Goal: Task Accomplishment & Management: Complete application form

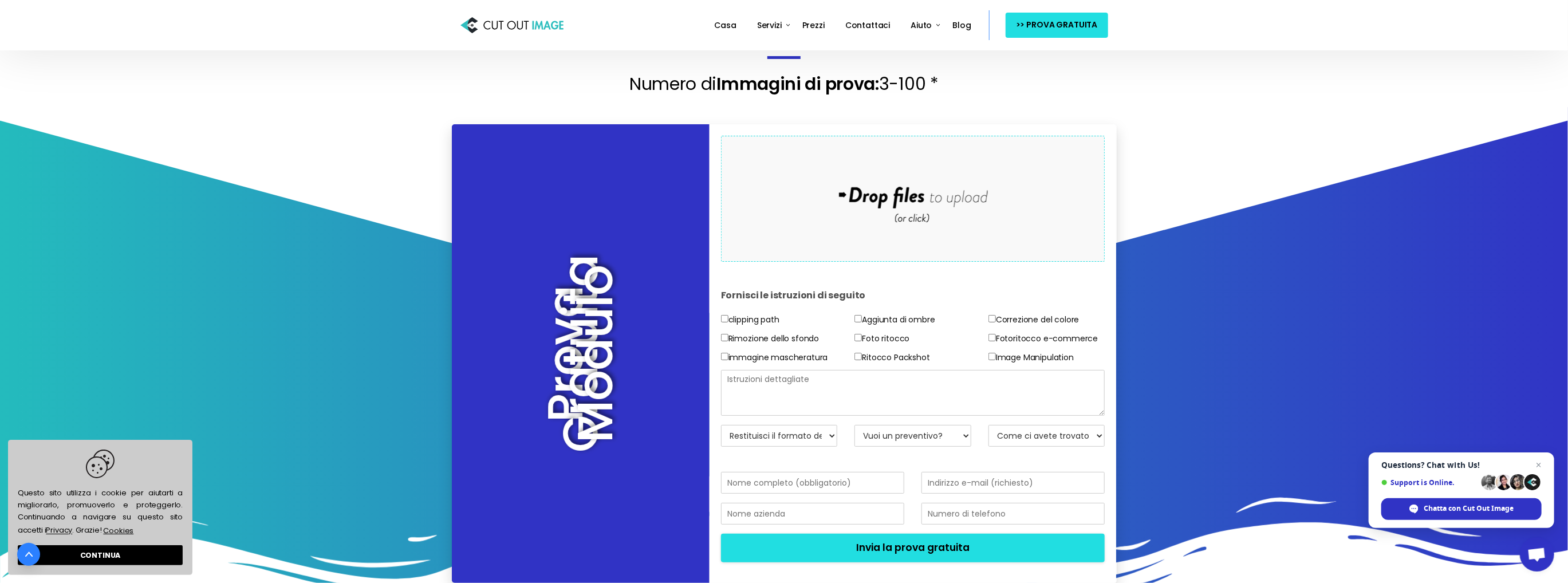
scroll to position [115, 0]
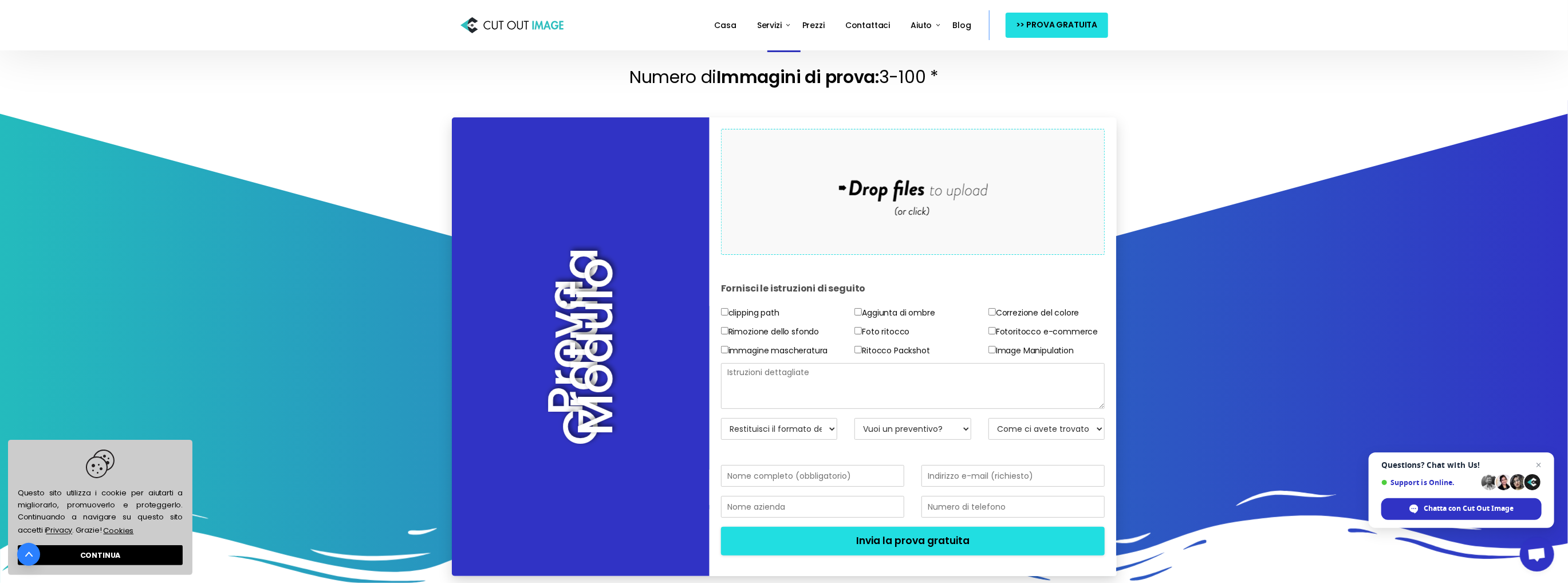
click at [781, 339] on label "Rimozione dello sfondo" at bounding box center [770, 332] width 98 height 14
click at [728, 334] on input"] "Rimozione dello sfondo" at bounding box center [725, 330] width 7 height 7
checkbox input"] "true"
click at [872, 339] on label "Foto ritocco" at bounding box center [882, 332] width 55 height 14
click at [862, 334] on input"] "Foto ritocco" at bounding box center [858, 330] width 7 height 7
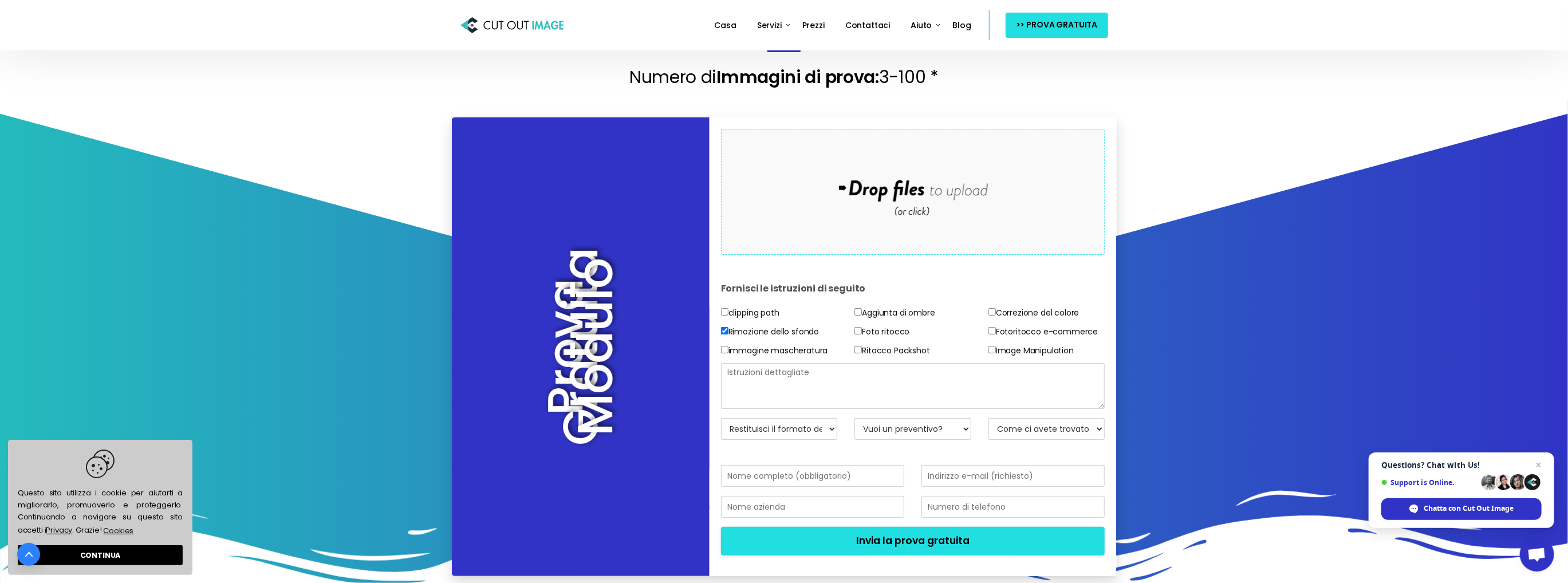
checkbox input"] "true"
click at [1010, 339] on label "Fotoritocco e-commerce" at bounding box center [1043, 332] width 109 height 14
click at [996, 334] on input"] "Fotoritocco e-commerce" at bounding box center [992, 330] width 7 height 7
checkbox input"] "true"
click at [1008, 320] on label "Correzione del colore" at bounding box center [1034, 312] width 91 height 14
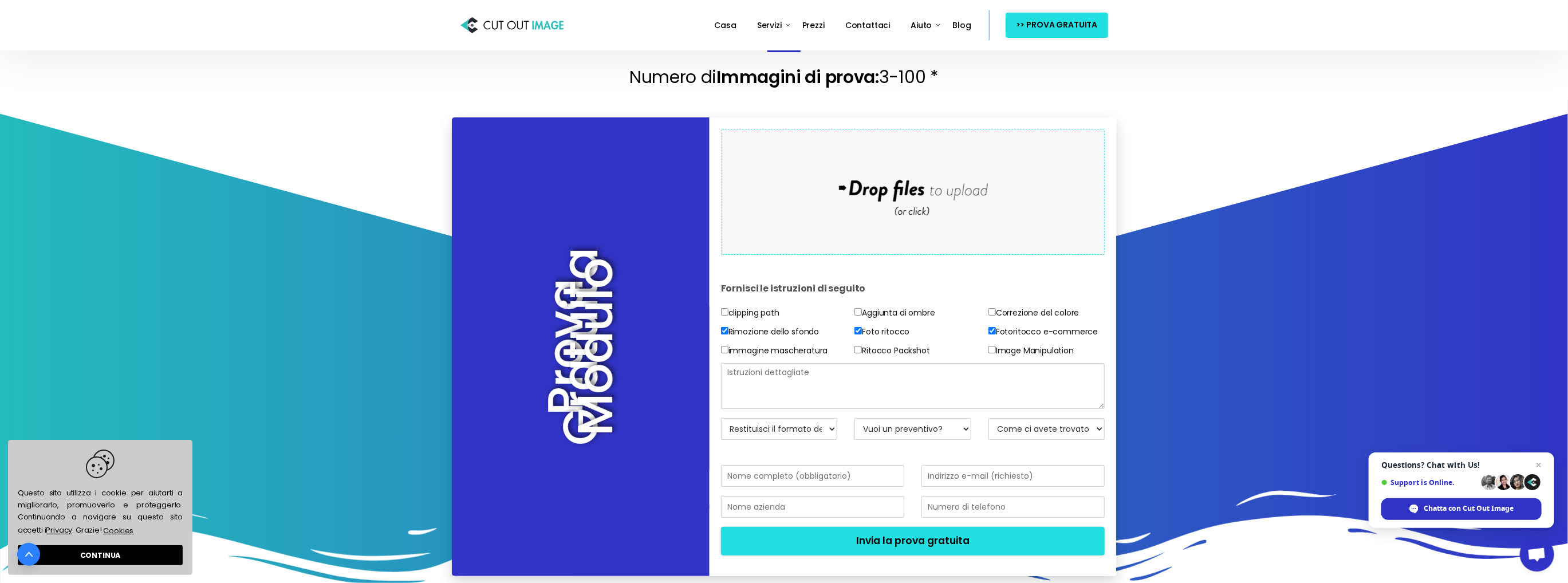
click at [996, 316] on input"] "Correzione del colore" at bounding box center [992, 312] width 7 height 7
checkbox input"] "true"
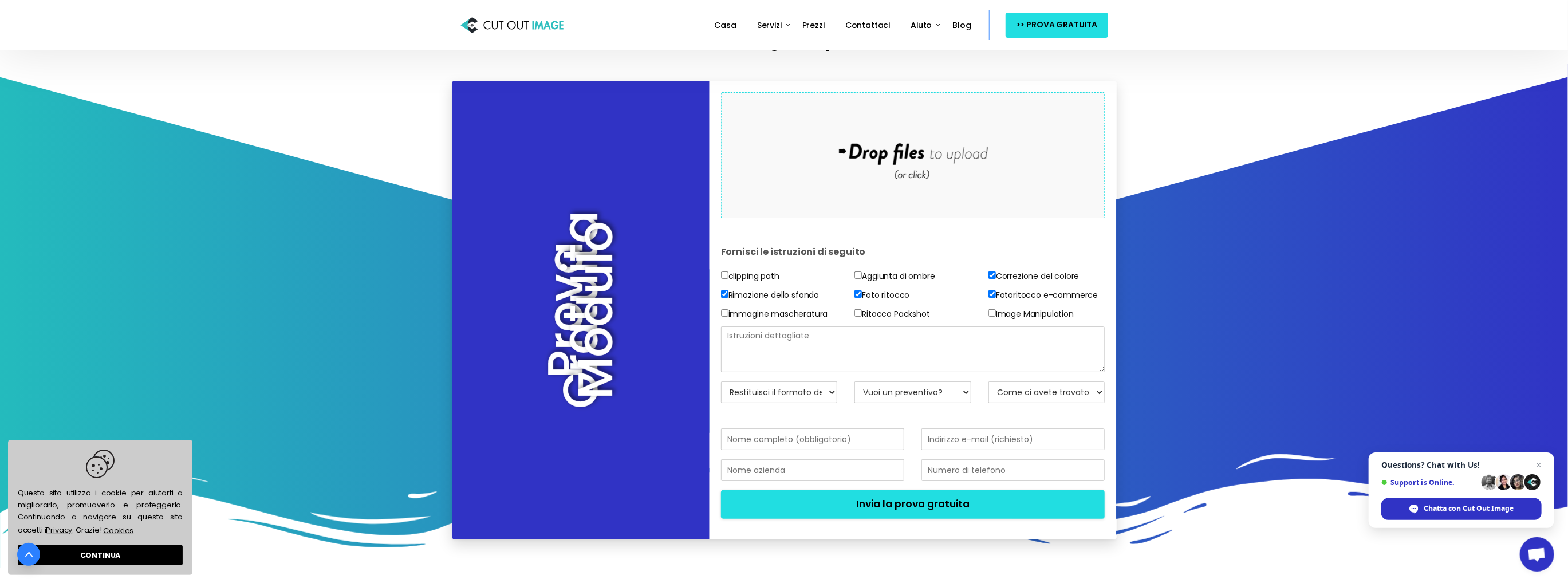
scroll to position [171, 0]
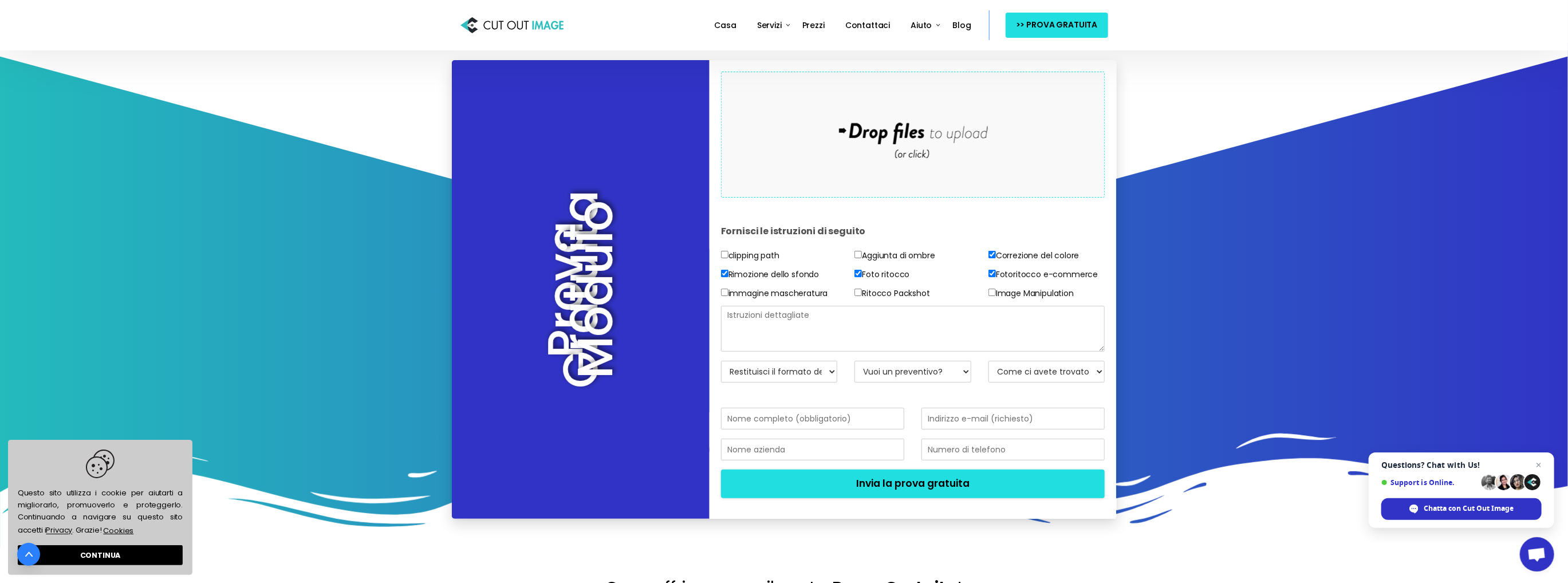
click at [815, 382] on select "Restituisci il formato del file JPG - Bianco BG PNG - BG trasparente PSD - Masc…" at bounding box center [779, 371] width 117 height 22
click at [756, 430] on input "text" at bounding box center [813, 418] width 183 height 22
type input "[PERSON_NAME]"
click at [997, 430] on input "email" at bounding box center [1013, 418] width 183 height 22
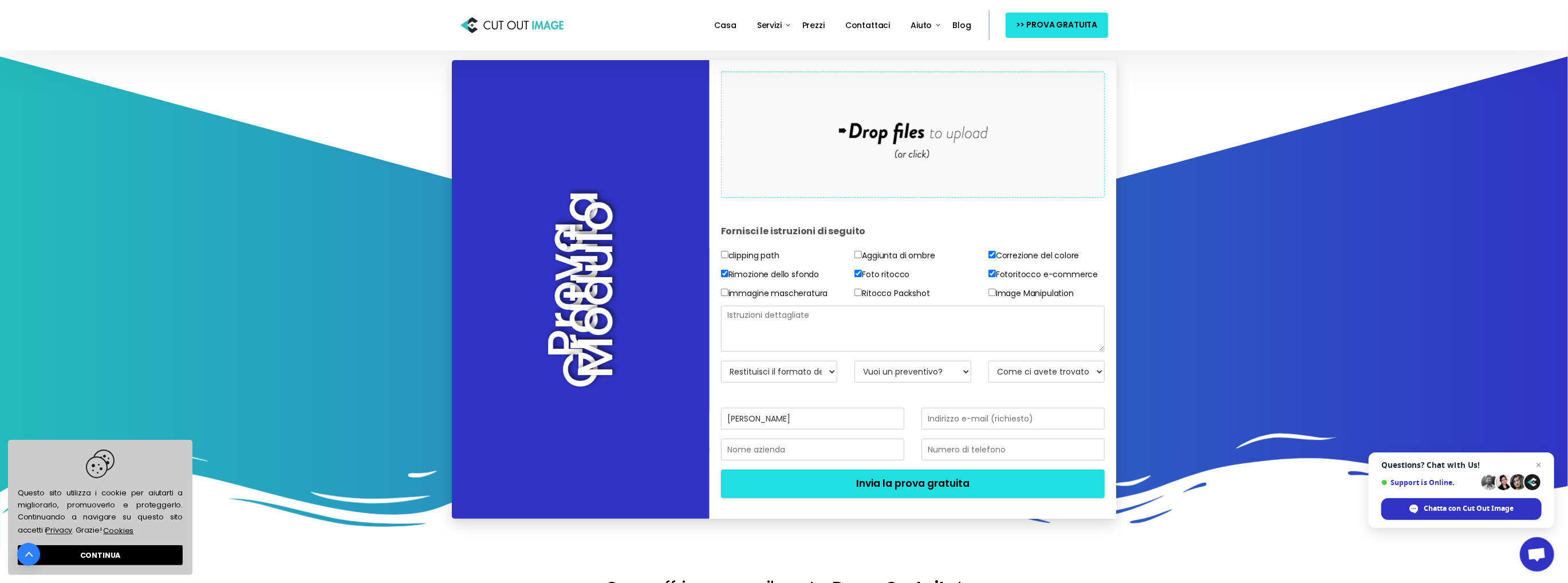
type input "[EMAIL_ADDRESS][DOMAIN_NAME]"
click at [751, 460] on input "text" at bounding box center [813, 449] width 183 height 22
type input "AT GROUP"
click at [1039, 460] on input "text" at bounding box center [1013, 449] width 183 height 22
type input "perfetto537@gmail.com"
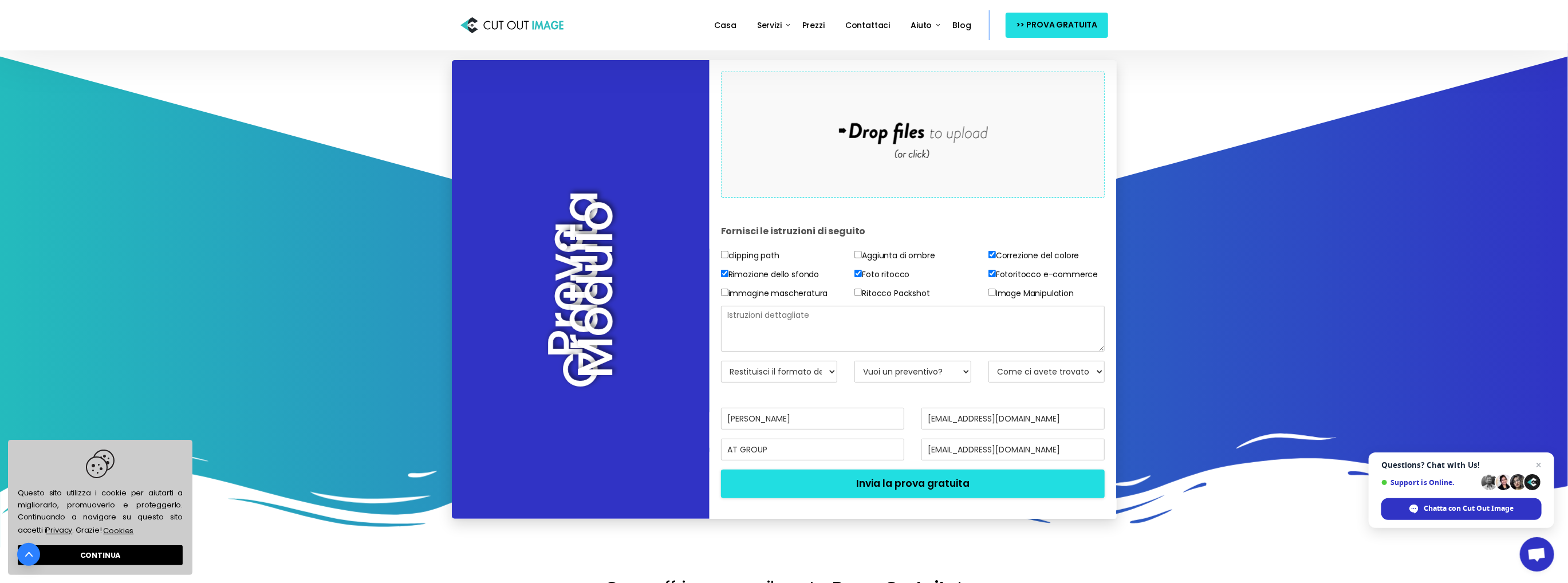
click at [721, 470] on button "Invia la prova gratuita" at bounding box center [913, 484] width 384 height 29
click at [809, 347] on textarea at bounding box center [913, 328] width 384 height 46
type textarea "s"
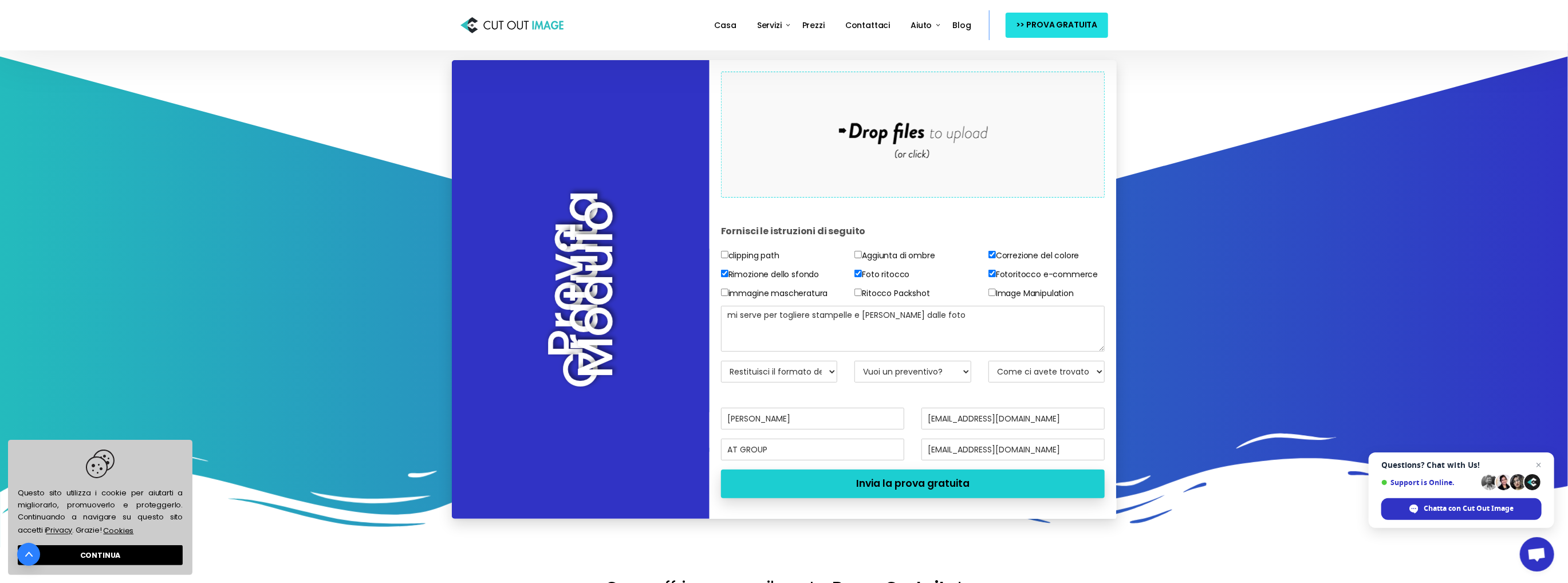
type textarea "mi serve per togliere stampelle e manichini dalle foto"
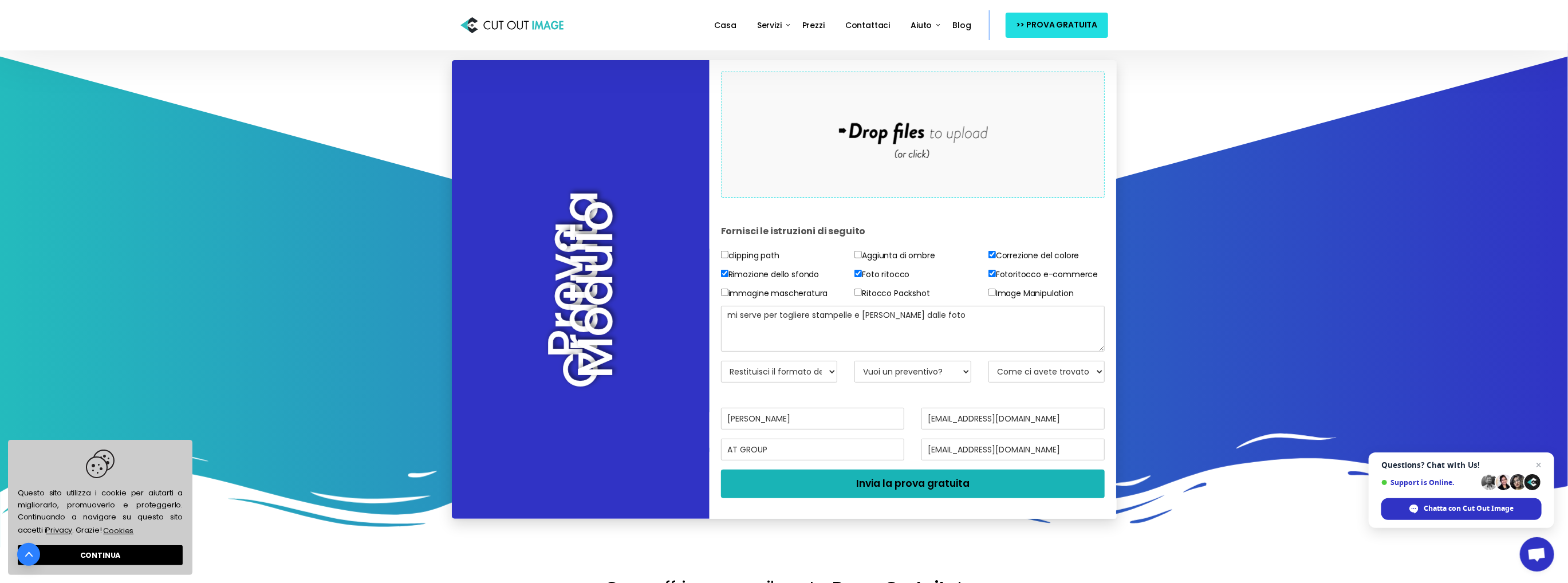
click at [865, 498] on button "Invia la prova gratuita" at bounding box center [913, 484] width 384 height 29
click at [806, 382] on select "Restituisci il formato del file JPG - Bianco BG PNG - BG trasparente PSD - Masc…" at bounding box center [779, 371] width 117 height 22
select select "JPG w/ White BG"
click at [721, 382] on select "Restituisci il formato del file JPG - Bianco BG PNG - BG trasparente PSD - Masc…" at bounding box center [779, 371] width 117 height 22
click at [827, 158] on div "Drop files here to upload" at bounding box center [912, 134] width 245 height 70
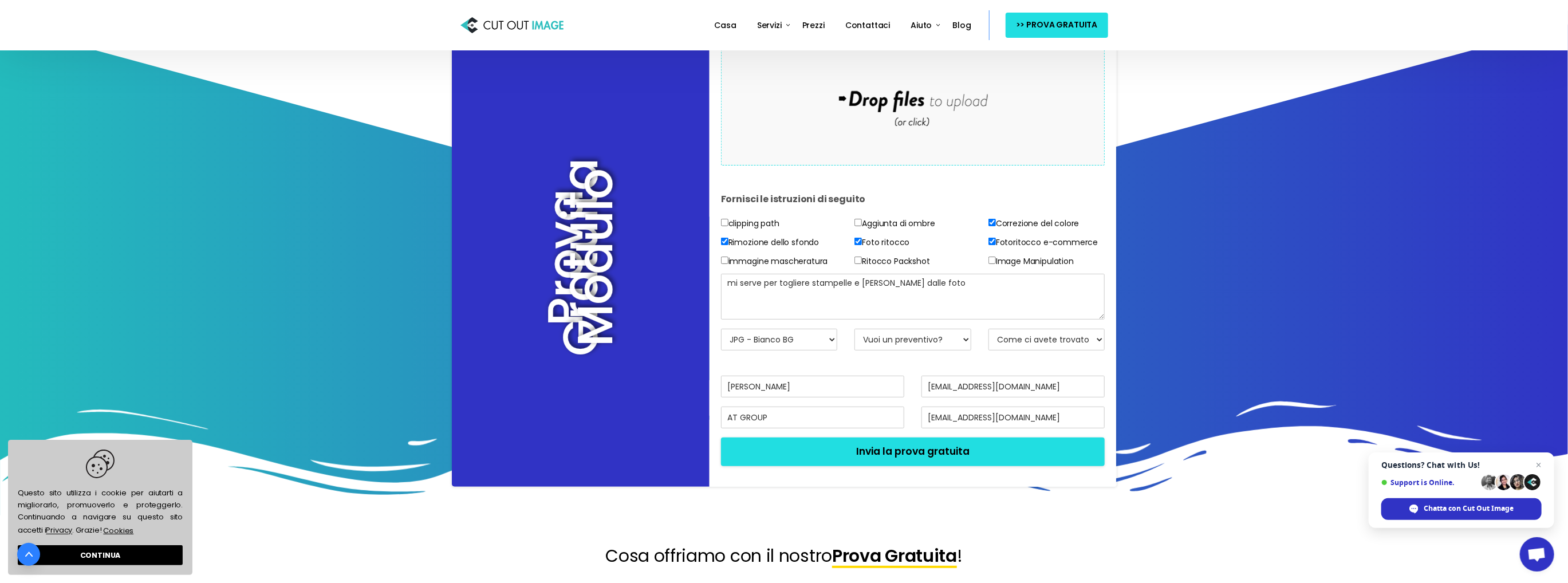
scroll to position [286, 0]
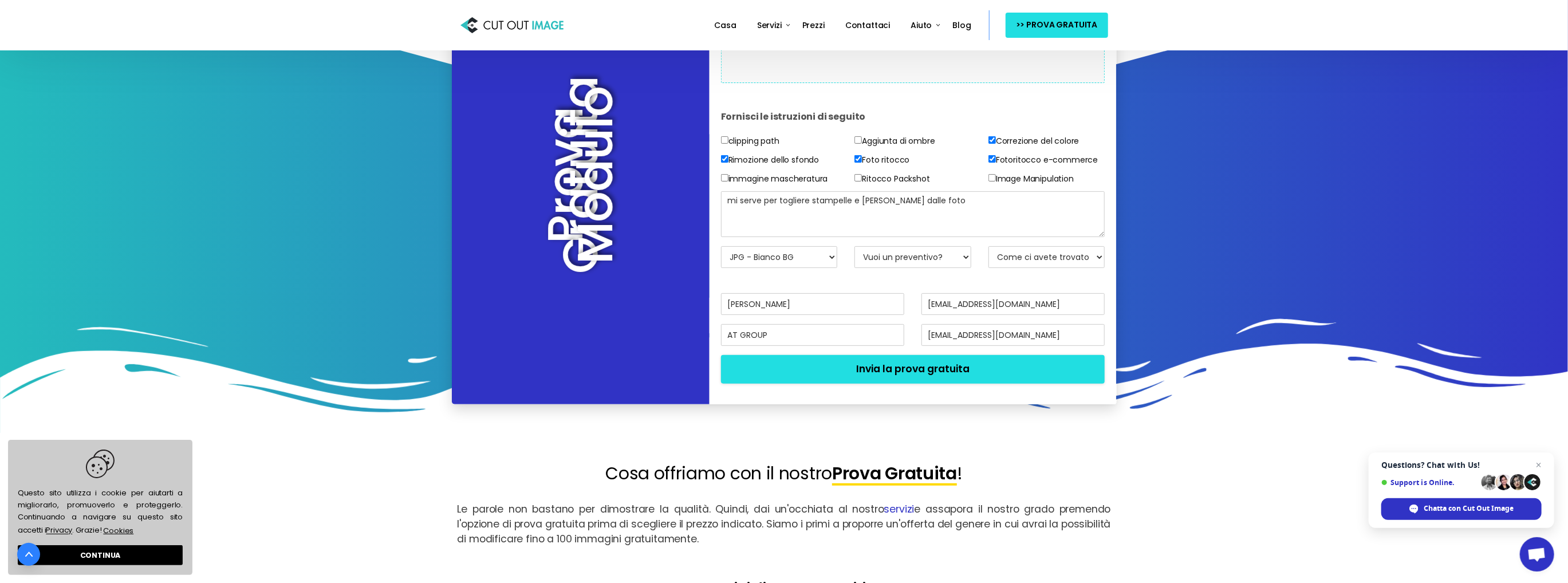
click at [753, 148] on label "clipping path" at bounding box center [750, 141] width 59 height 14
click at [728, 143] on input"] "clipping path" at bounding box center [725, 140] width 7 height 7
drag, startPoint x: 791, startPoint y: 175, endPoint x: 732, endPoint y: 179, distance: 59.1
click at [732, 153] on div "clipping path" at bounding box center [779, 143] width 117 height 19
click at [728, 148] on label "clipping path" at bounding box center [750, 141] width 59 height 14
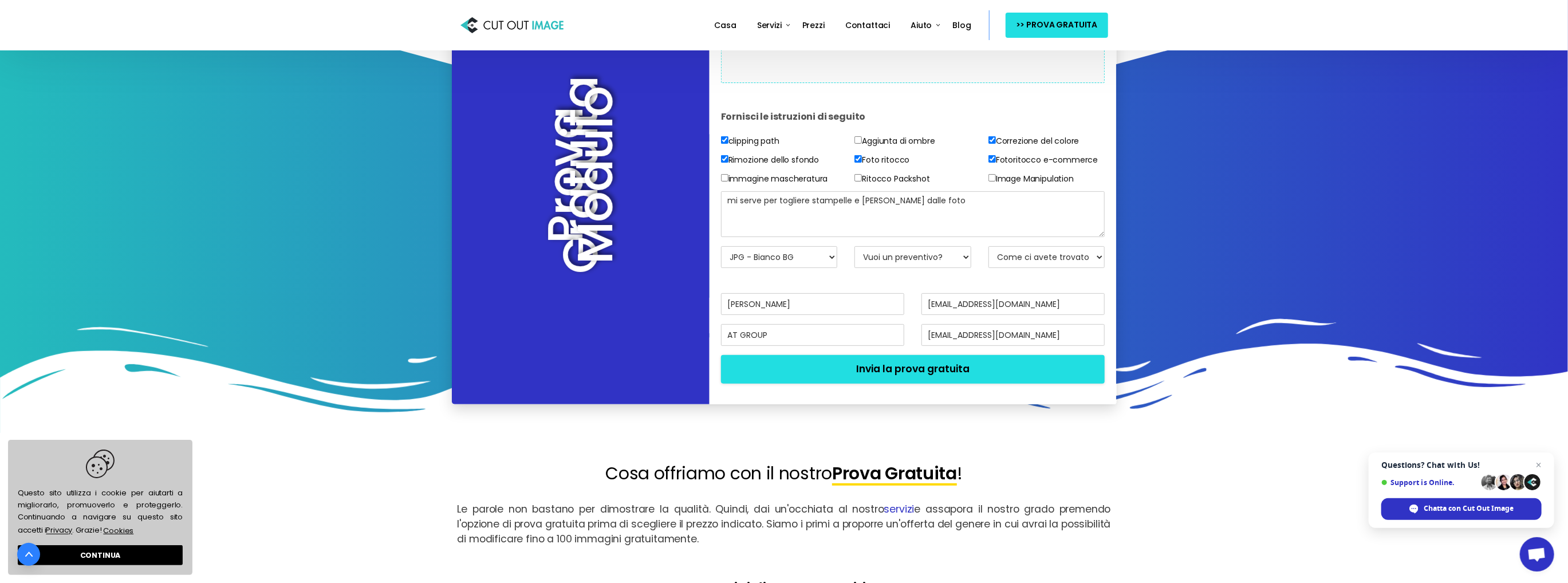
click at [728, 143] on input"] "clipping path" at bounding box center [725, 140] width 7 height 7
checkbox input"] "false"
click at [901, 55] on div "Drop files here to upload" at bounding box center [912, 19] width 245 height 70
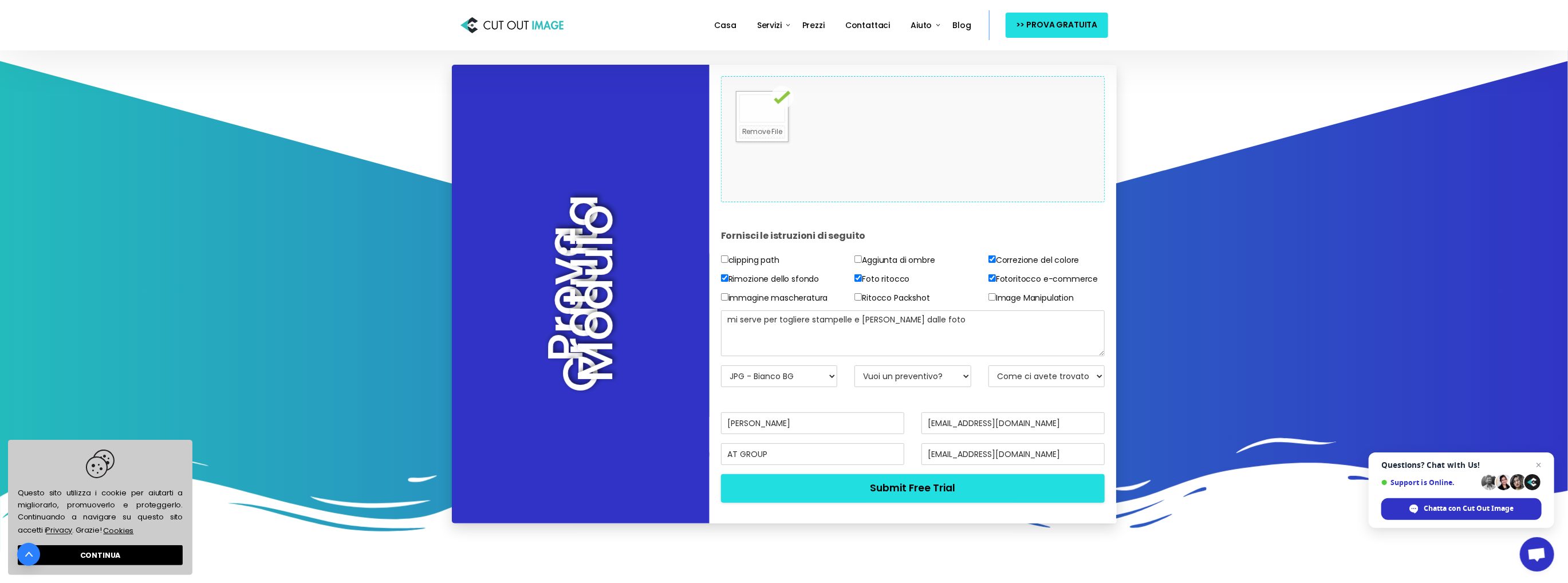
scroll to position [171, 0]
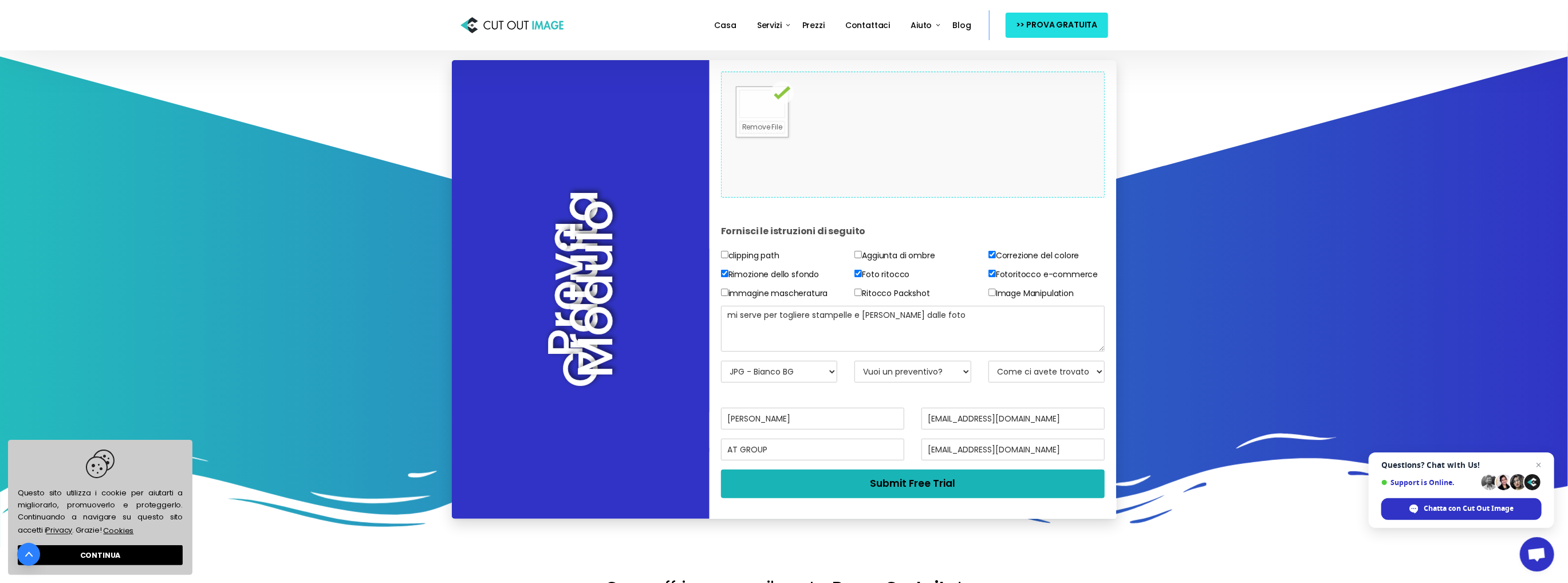
click at [905, 498] on button "Submit Free Trial" at bounding box center [913, 483] width 384 height 28
click at [938, 382] on select "Vuoi un preventivo? No, prova solo le immagini Sì, preventivo per favore" at bounding box center [912, 371] width 117 height 22
select select "No"
click at [854, 382] on select "Vuoi un preventivo? No, prova solo le immagini Sì, preventivo per favore" at bounding box center [912, 371] width 117 height 22
click at [1019, 382] on select "Come ci avete trovato? E-mail Motore di ricerca Amico / Collega Social media Te…" at bounding box center [1047, 371] width 117 height 22
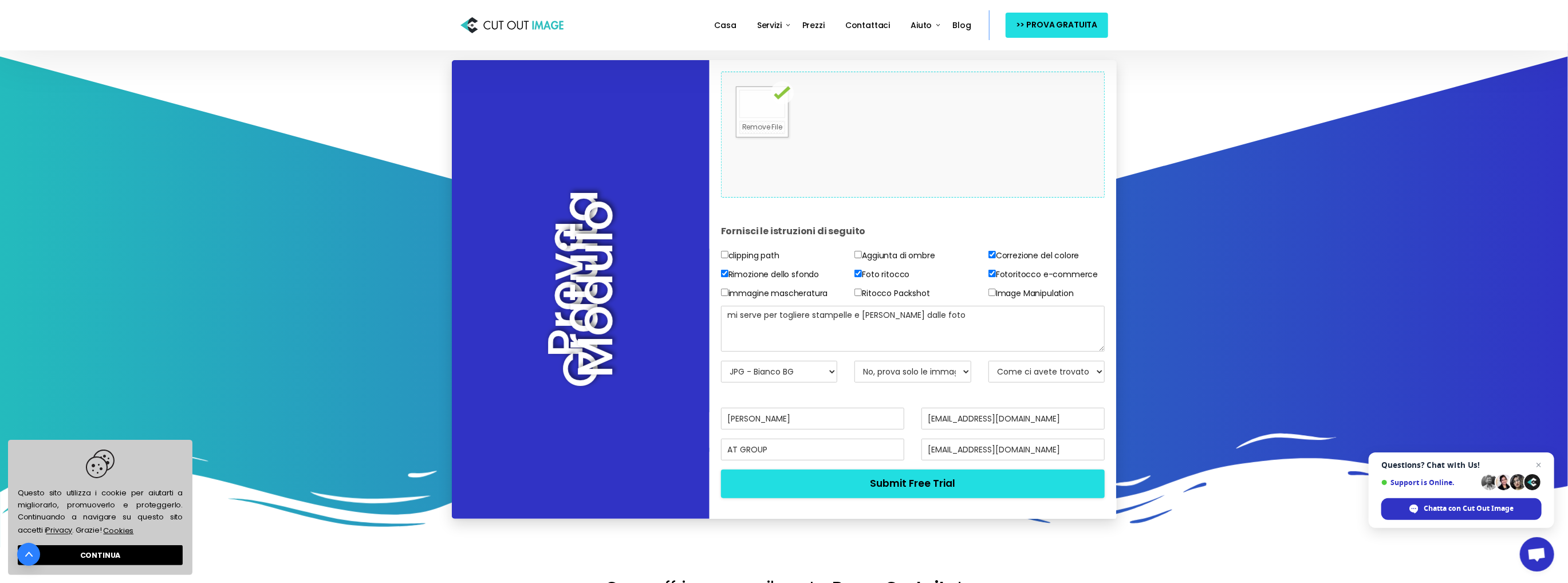
select select "Search Engine"
click at [989, 382] on select "Come ci avete trovato? E-mail Motore di ricerca Amico / Collega Social media Te…" at bounding box center [1047, 371] width 117 height 22
click at [971, 498] on button "Submit Free Trial" at bounding box center [913, 483] width 384 height 28
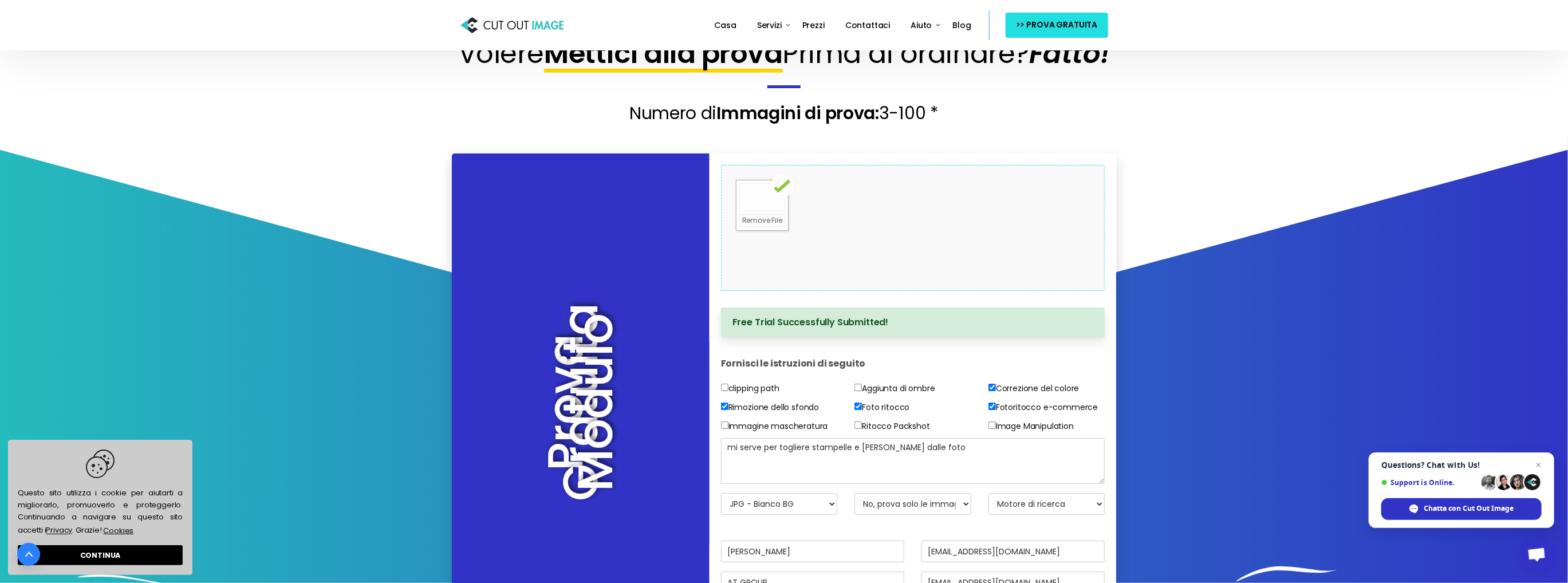
scroll to position [57, 0]
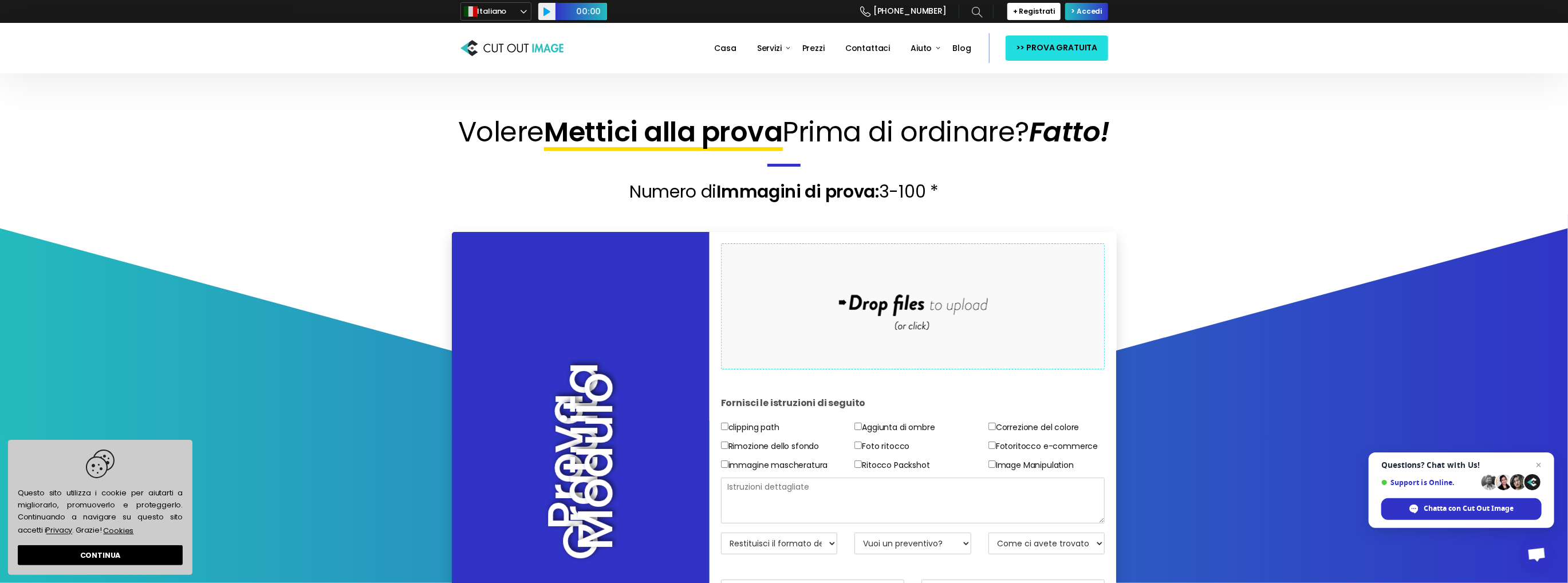
click at [865, 341] on div "Drop files here to upload" at bounding box center [912, 306] width 245 height 70
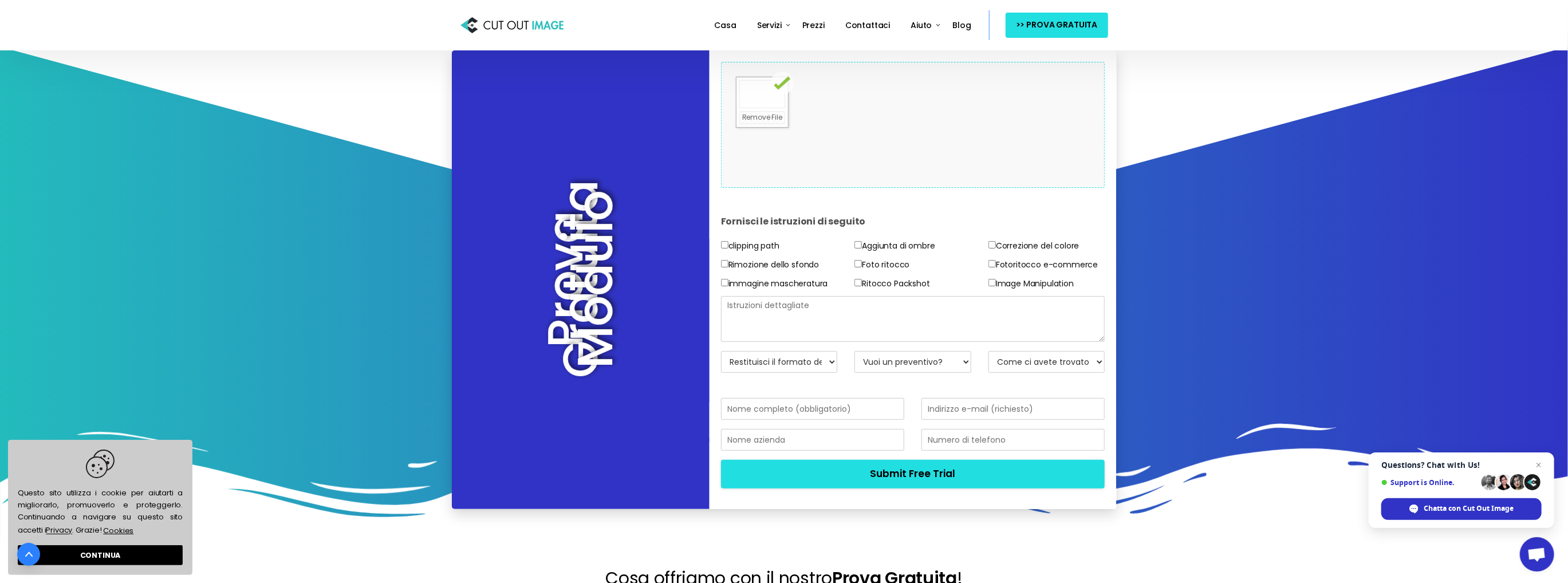
scroll to position [286, 0]
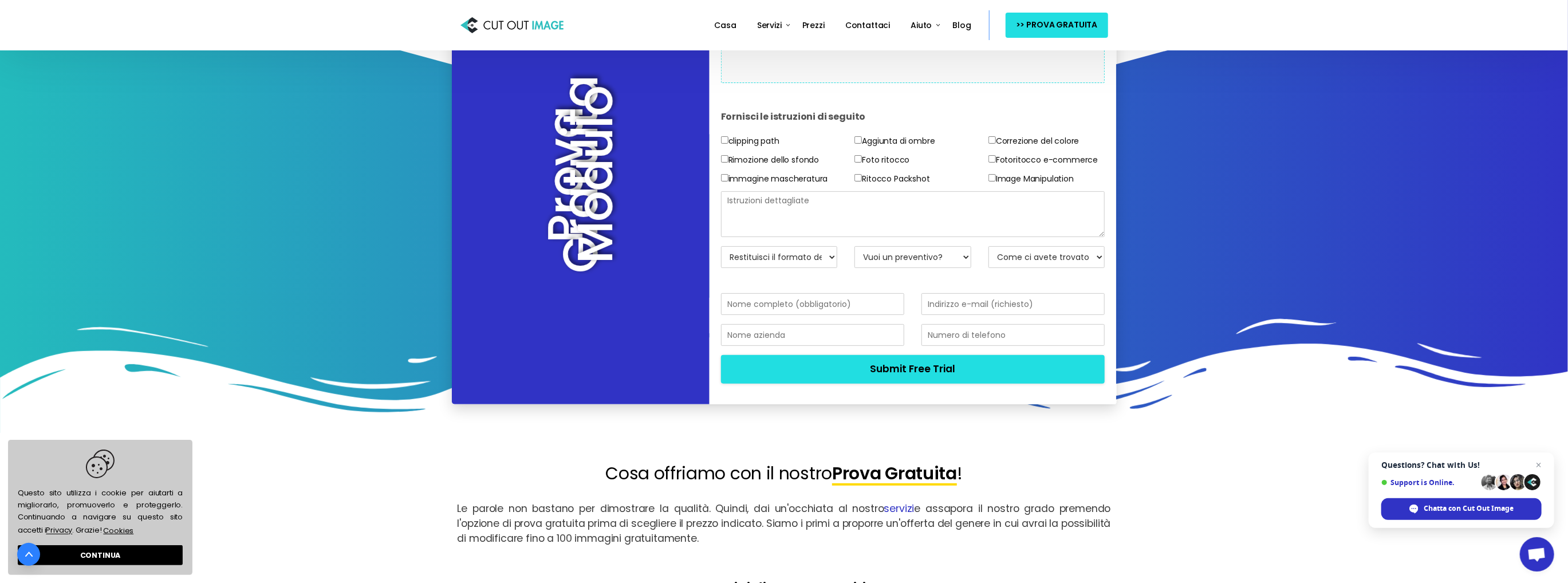
click at [777, 246] on div at bounding box center [913, 219] width 402 height 55
click at [778, 268] on select "Restituisci il formato del file JPG - Bianco BG PNG - BG trasparente PSD - Masc…" at bounding box center [779, 257] width 117 height 22
select select "JPG w/ White BG"
click at [721, 268] on select "Restituisci il formato del file JPG - Bianco BG PNG - BG trasparente PSD - Masc…" at bounding box center [779, 257] width 117 height 22
click at [822, 315] on input "text" at bounding box center [813, 304] width 183 height 22
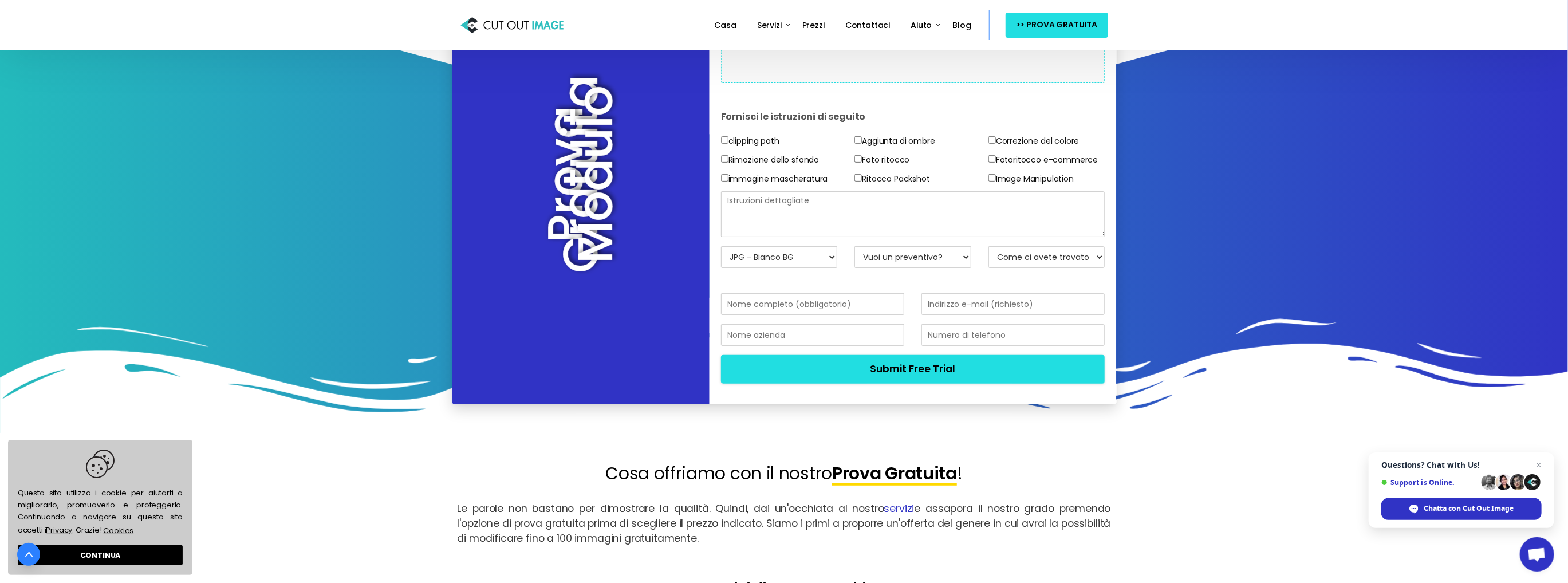
type input "[PERSON_NAME]"
click at [967, 315] on input "email" at bounding box center [1013, 304] width 183 height 22
type input "[EMAIL_ADDRESS][DOMAIN_NAME]"
click at [942, 324] on div "[EMAIL_ADDRESS][DOMAIN_NAME]" at bounding box center [1013, 309] width 200 height 31
click at [945, 346] on input "text" at bounding box center [1013, 335] width 183 height 22
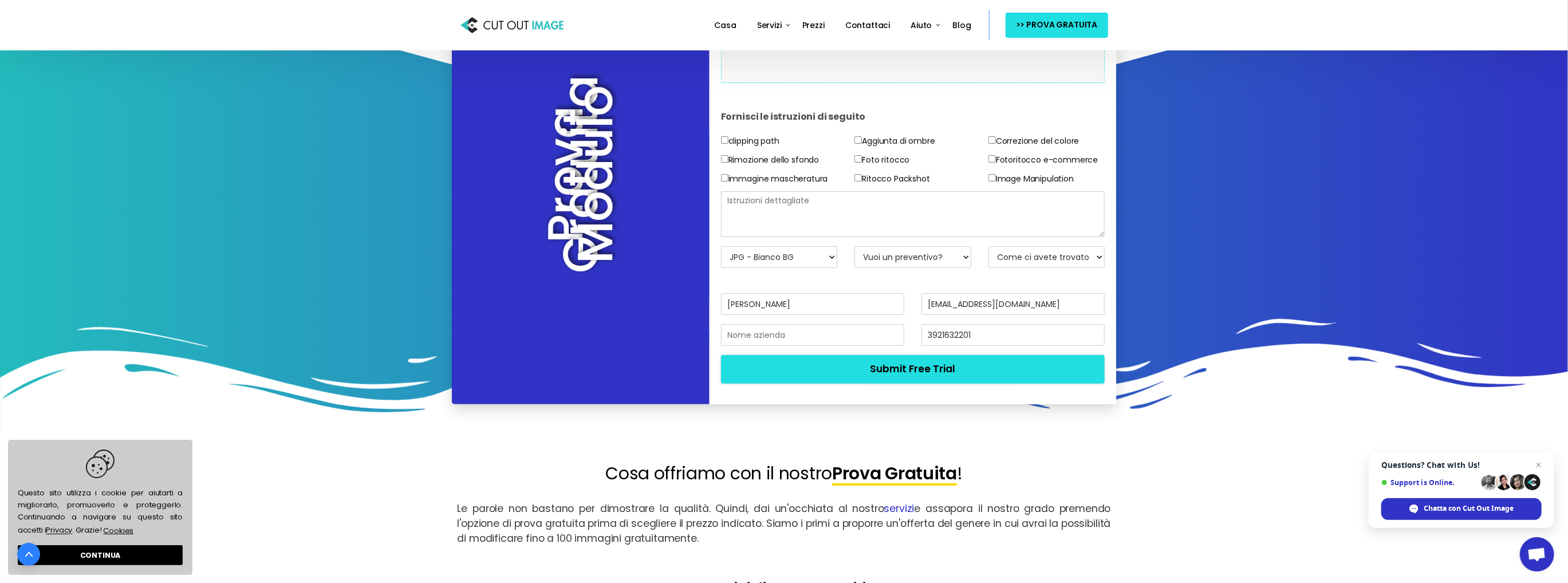
type input "3921632201"
click at [793, 346] on input "text" at bounding box center [813, 335] width 183 height 22
type input "AT GROUP"
click at [866, 167] on label "Foto ritocco" at bounding box center [882, 160] width 55 height 14
click at [862, 163] on input"] "Foto ritocco" at bounding box center [858, 159] width 7 height 7
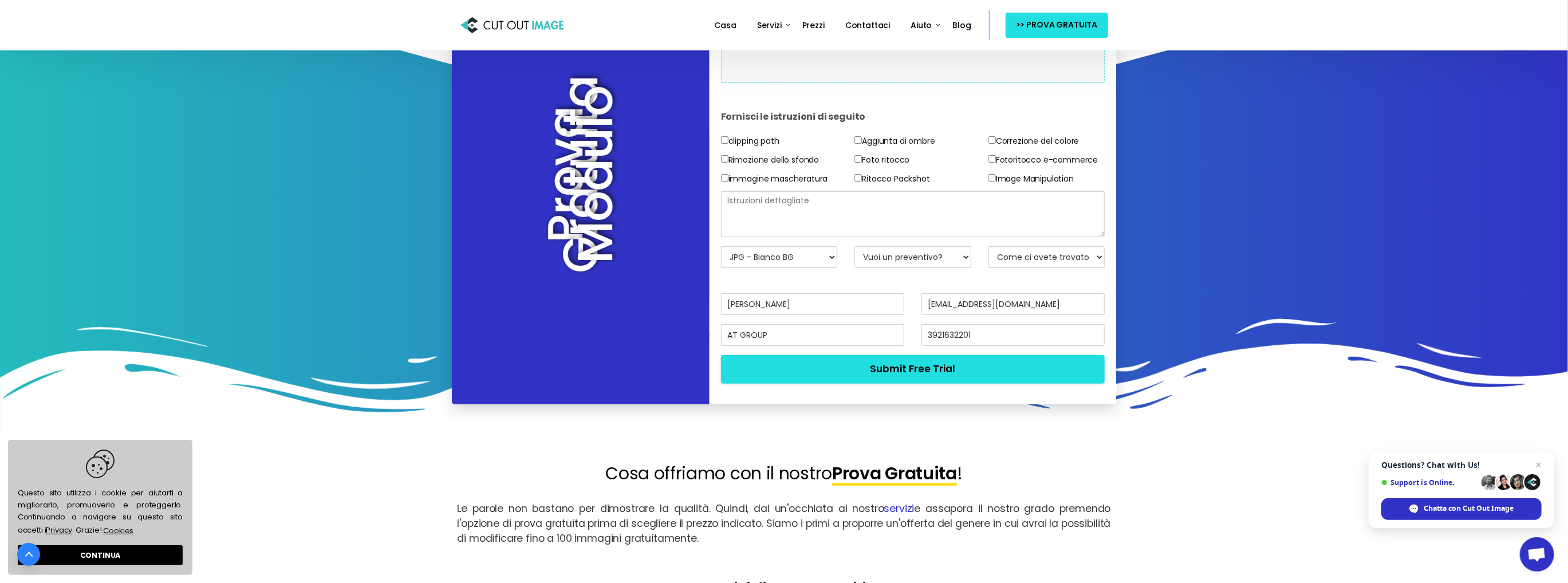
checkbox input"] "true"
click at [1005, 148] on label "Correzione del colore" at bounding box center [1034, 141] width 91 height 14
click at [994, 148] on label "Correzione del colore" at bounding box center [1034, 141] width 91 height 14
click at [994, 143] on input"] "Correzione del colore" at bounding box center [992, 140] width 7 height 7
checkbox input"] "true"
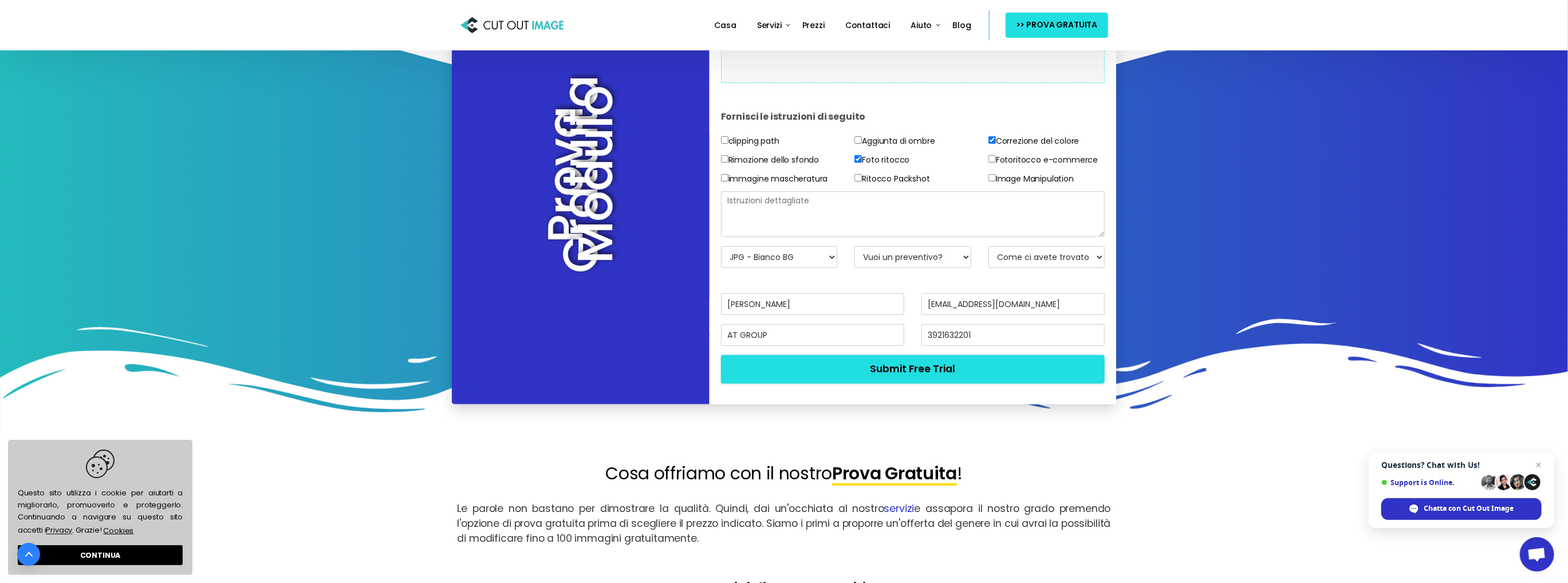
click at [994, 163] on input"] "Fotoritocco e-commerce" at bounding box center [992, 159] width 7 height 7
checkbox input"] "true"
click at [740, 167] on label "Rimozione dello sfondo" at bounding box center [770, 160] width 98 height 14
click at [728, 163] on input"] "Rimozione dello sfondo" at bounding box center [725, 159] width 7 height 7
checkbox input"] "true"
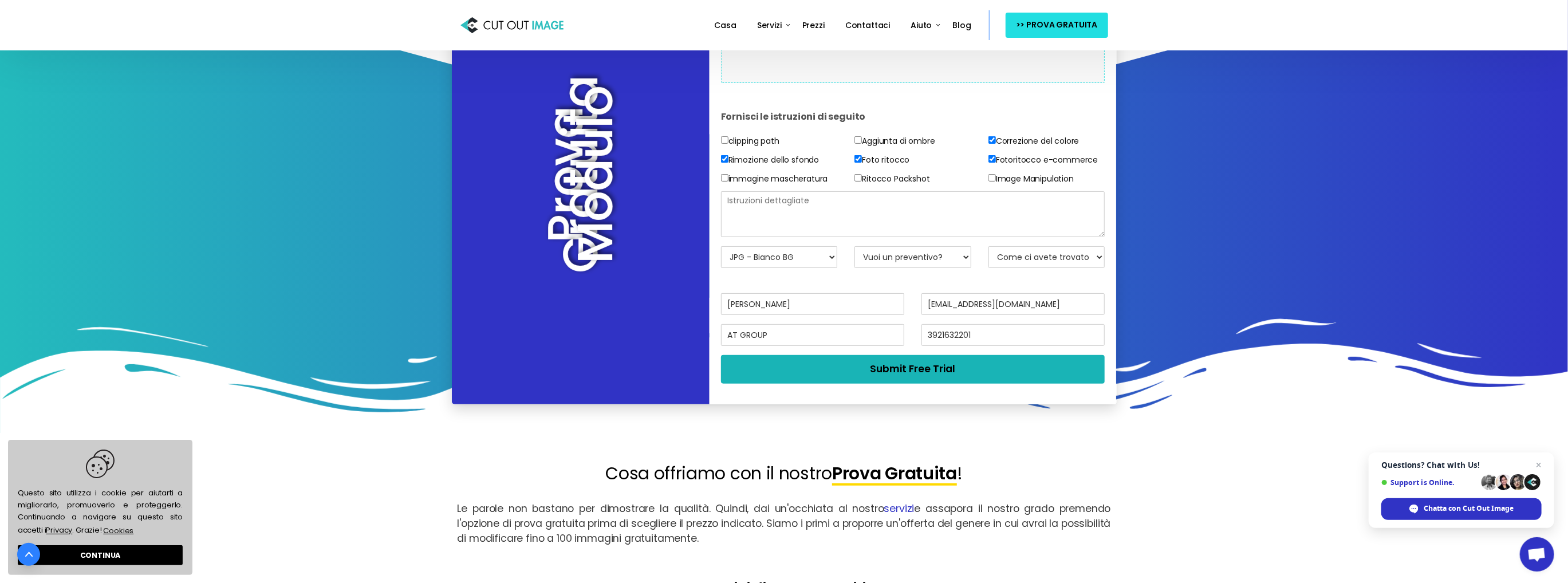
drag, startPoint x: 857, startPoint y: 401, endPoint x: 962, endPoint y: 277, distance: 162.5
click at [962, 277] on form "Fornisci le istruzioni di seguito clipping path Rimozione dello sfondo immagine…" at bounding box center [913, 238] width 384 height 310
click at [959, 268] on select "Vuoi un preventivo? No, prova solo le immagini Sì, preventivo per favore" at bounding box center [912, 257] width 117 height 22
select select "No"
click at [854, 268] on select "Vuoi un preventivo? No, prova solo le immagini Sì, preventivo per favore" at bounding box center [912, 257] width 117 height 22
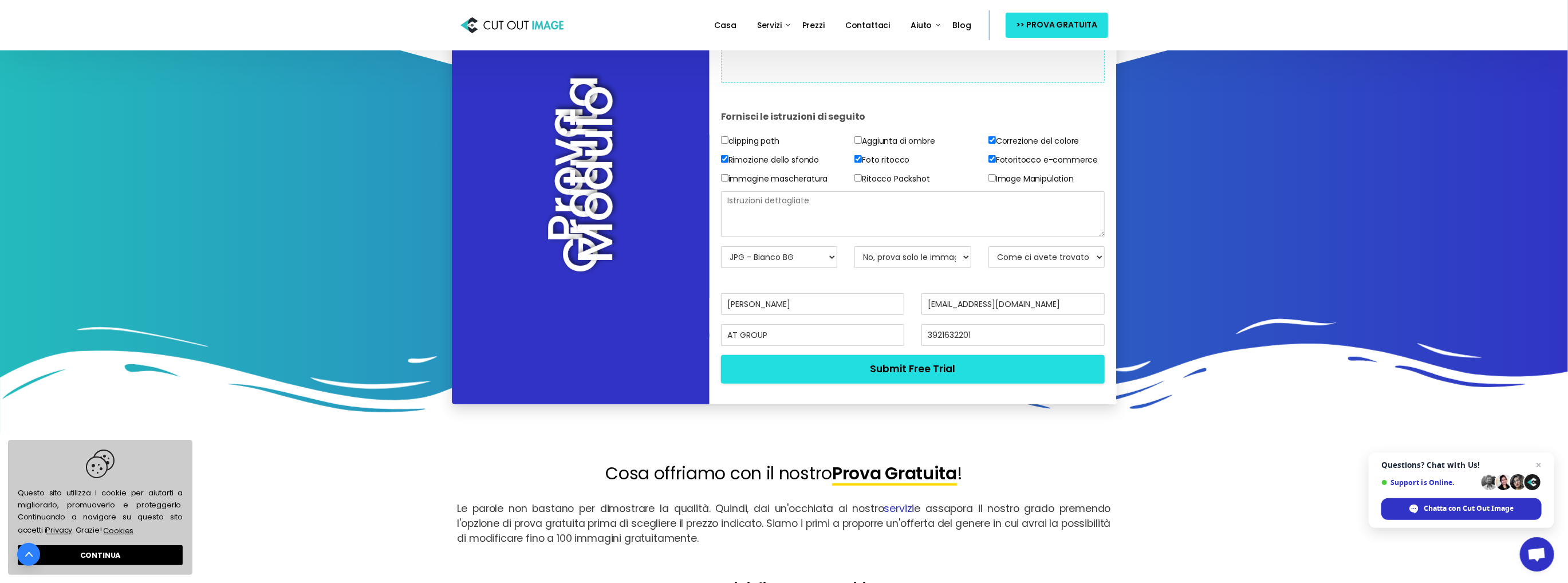
click at [1026, 268] on select "Come ci avete trovato? E-mail Motore di ricerca Amico / Collega Social media Te…" at bounding box center [1047, 257] width 117 height 22
select select "Search Engine"
click at [989, 268] on select "Come ci avete trovato? E-mail Motore di ricerca Amico / Collega Social media Te…" at bounding box center [1047, 257] width 117 height 22
click at [871, 383] on button "Submit Free Trial" at bounding box center [913, 369] width 384 height 28
click at [854, 186] on label "Ritocco Packshot" at bounding box center [892, 178] width 75 height 14
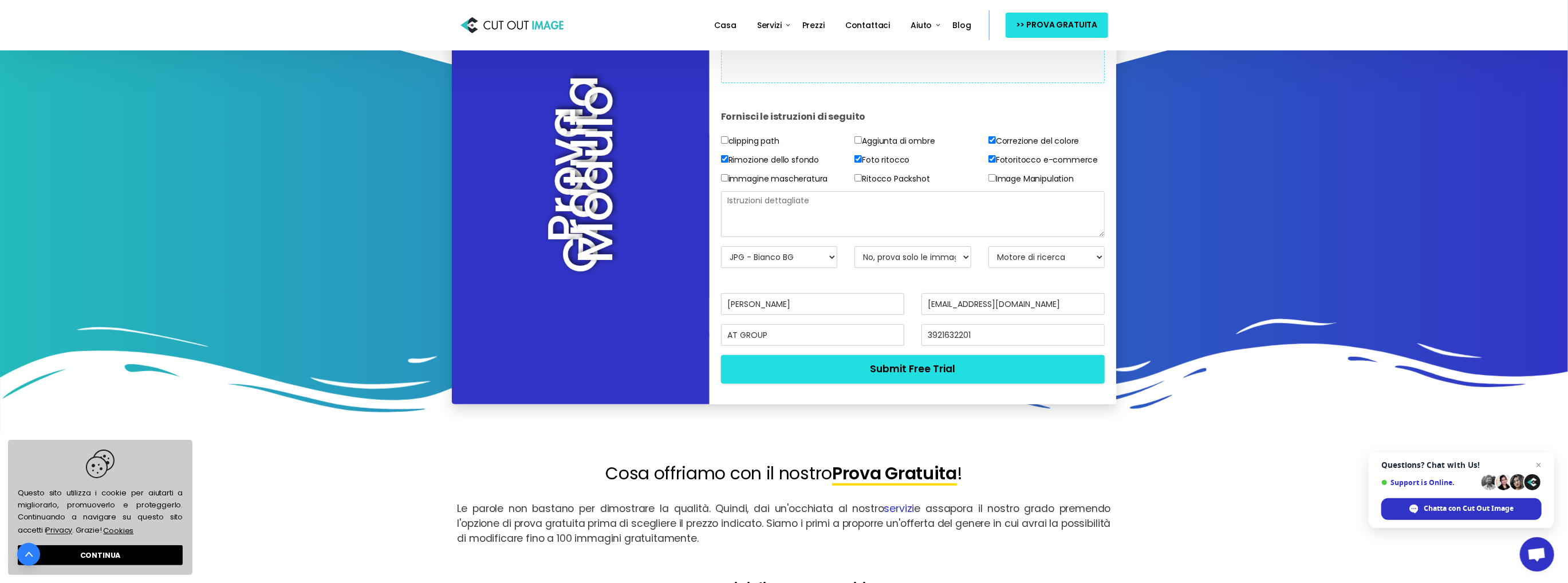
click at [854, 181] on input"] "Ritocco Packshot" at bounding box center [858, 178] width 7 height 7
checkbox input"] "true"
click at [851, 191] on div "Aggiunta di ombre Foto ritocco Ritocco Packshot" at bounding box center [912, 163] width 134 height 57
click at [835, 237] on textarea at bounding box center [913, 214] width 384 height 46
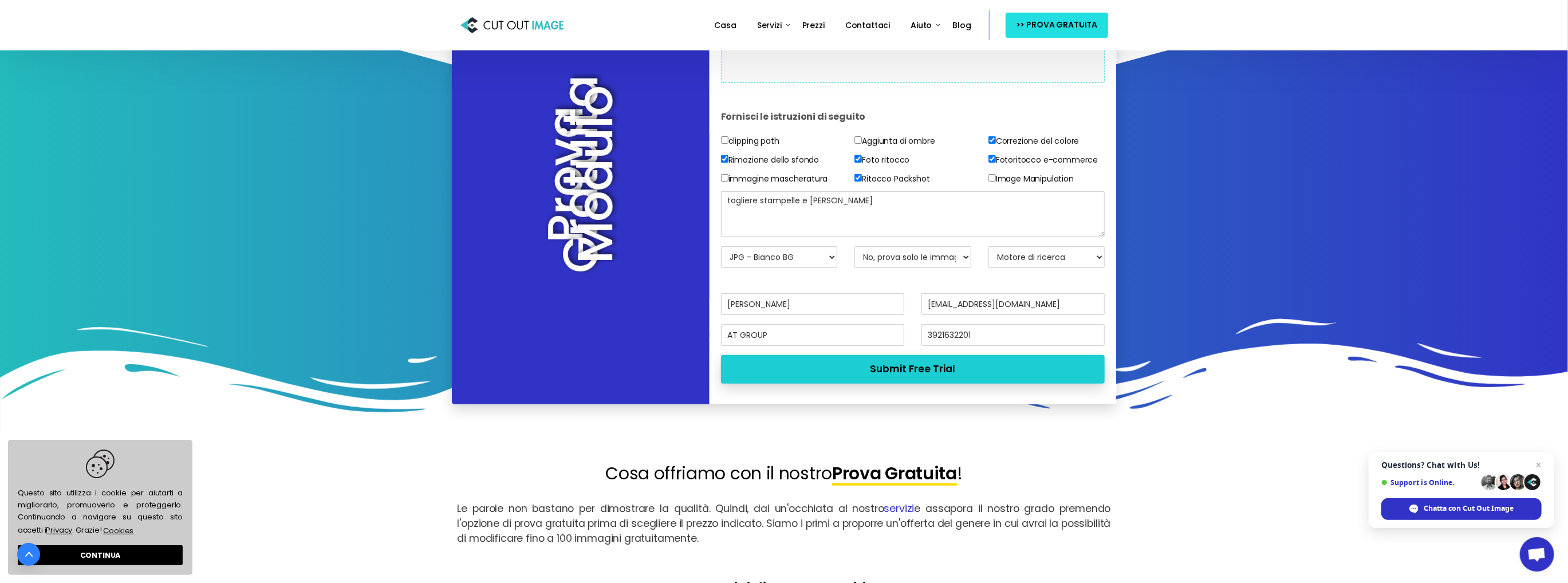
type textarea "togliere stampelle e [PERSON_NAME]"
drag, startPoint x: 875, startPoint y: 397, endPoint x: 874, endPoint y: 423, distance: 26.0
click at [874, 383] on button "Submit Free Trial" at bounding box center [913, 369] width 384 height 28
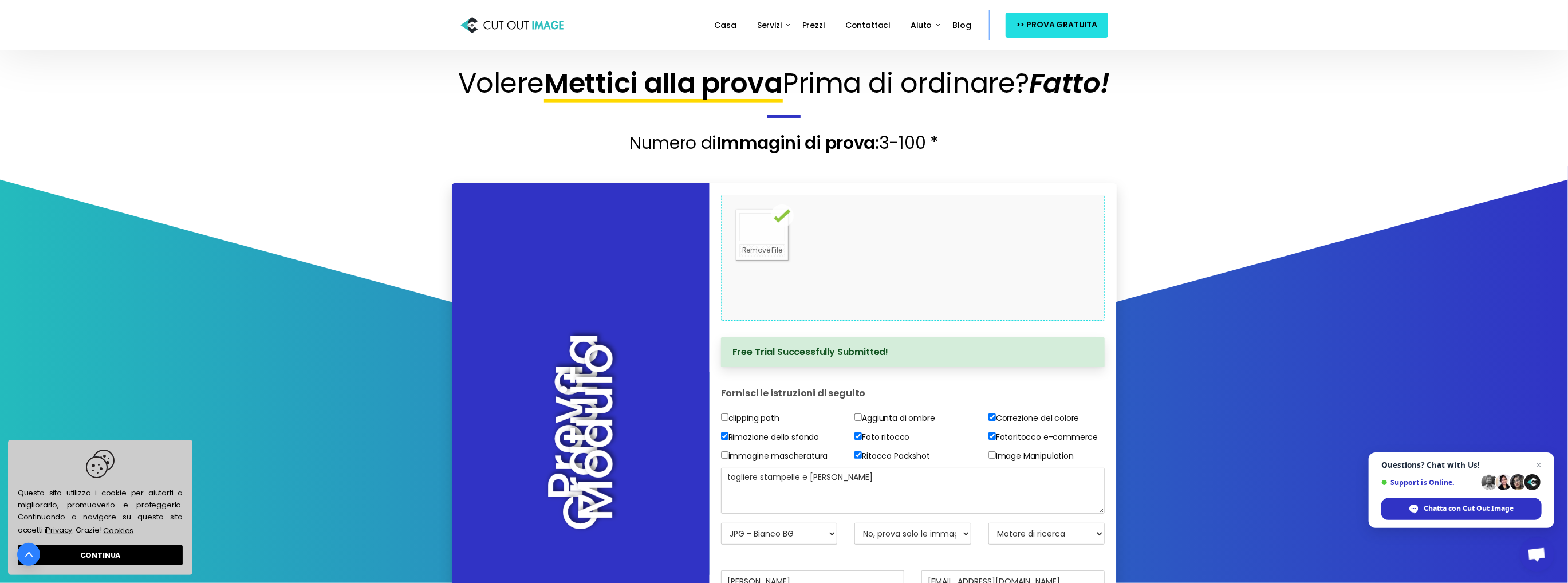
scroll to position [229, 0]
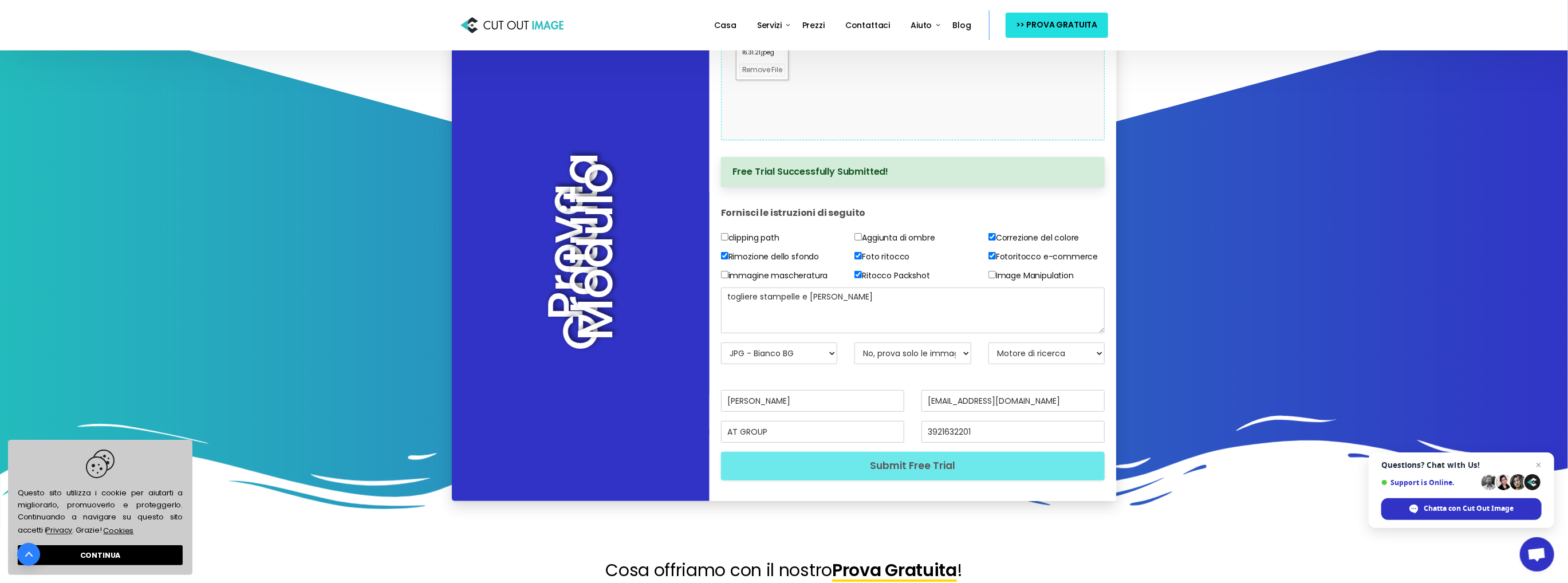
click at [761, 62] on div at bounding box center [762, 46] width 52 height 32
click at [755, 62] on div at bounding box center [762, 46] width 52 height 32
click at [763, 77] on link "Remove File" at bounding box center [762, 70] width 46 height 13
click at [951, 112] on div "Drop files here to upload" at bounding box center [912, 77] width 245 height 70
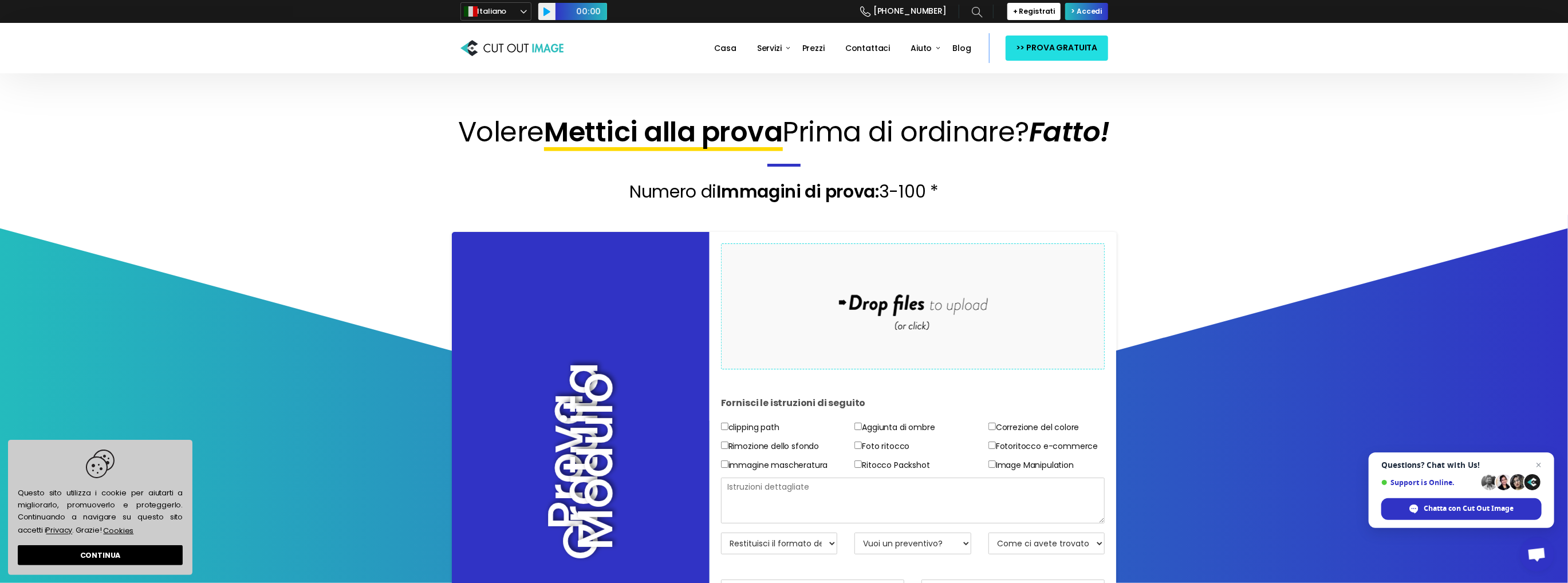
click at [551, 4] on button "Play" at bounding box center [547, 12] width 17 height 17
click at [543, 24] on nav "Casa Servizi clipping path clipping path immagine mascheratura immagine mascher…" at bounding box center [784, 48] width 648 height 51
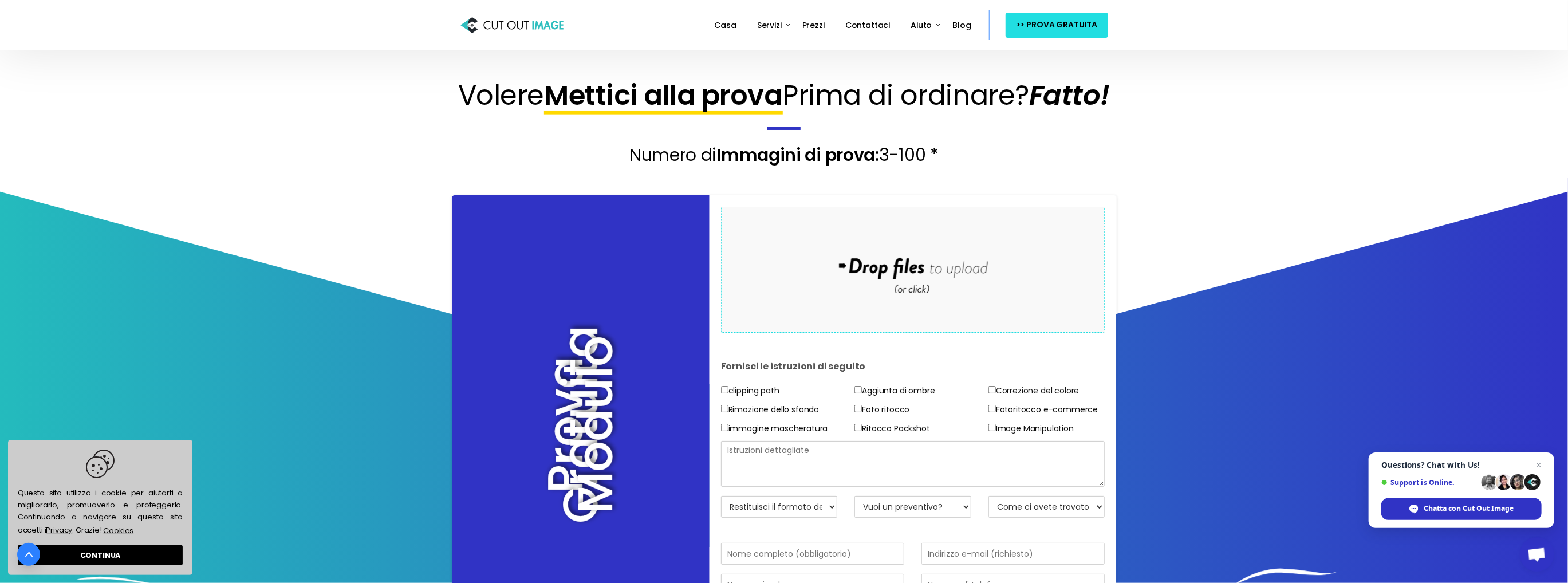
scroll to position [57, 0]
